Goal: Find specific page/section: Find specific page/section

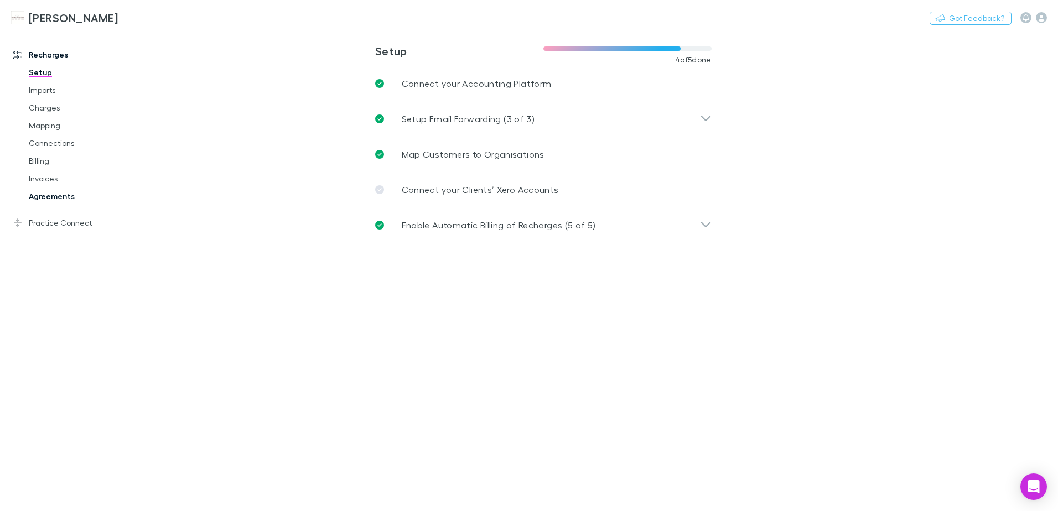
click at [37, 197] on link "Agreements" at bounding box center [84, 196] width 132 height 18
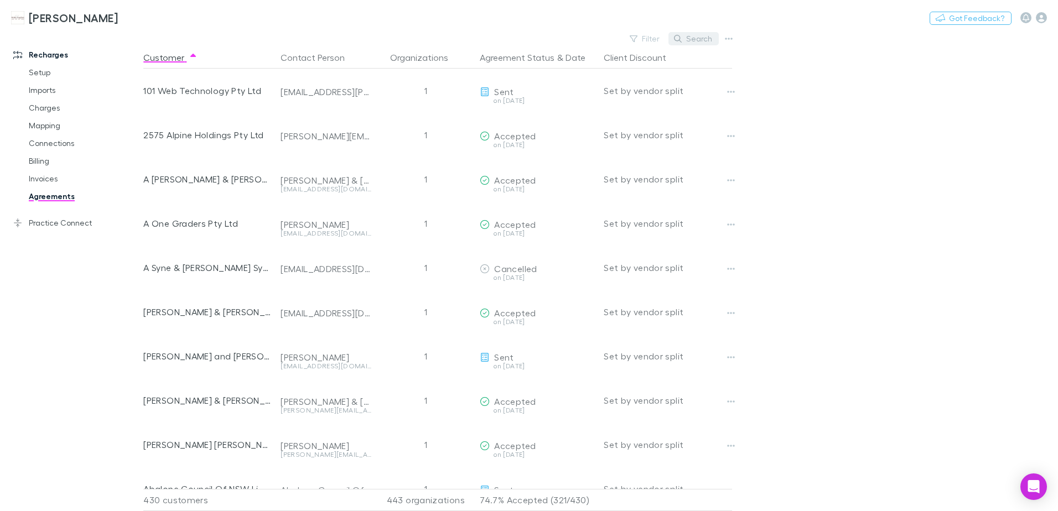
click at [677, 39] on icon "button" at bounding box center [678, 39] width 8 height 8
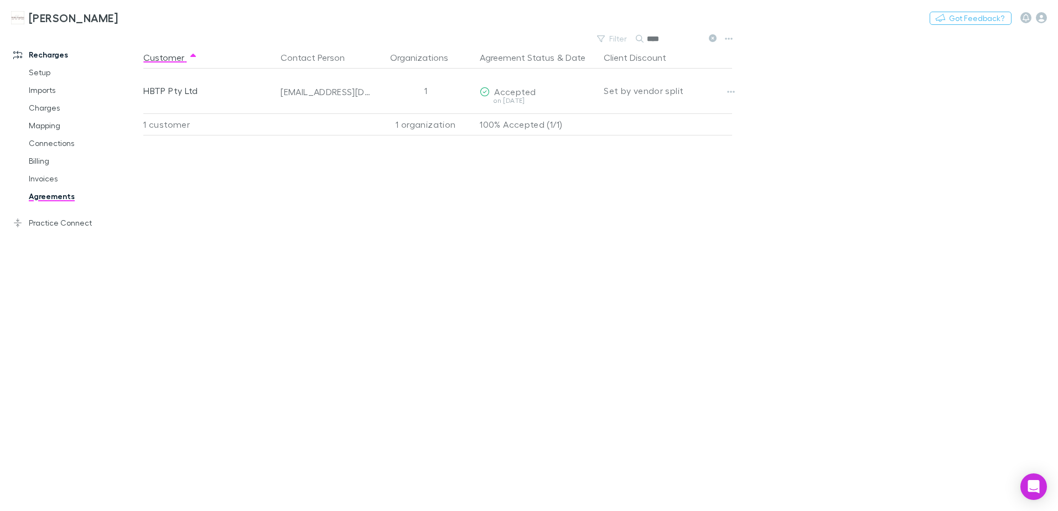
type input "****"
